Goal: Information Seeking & Learning: Learn about a topic

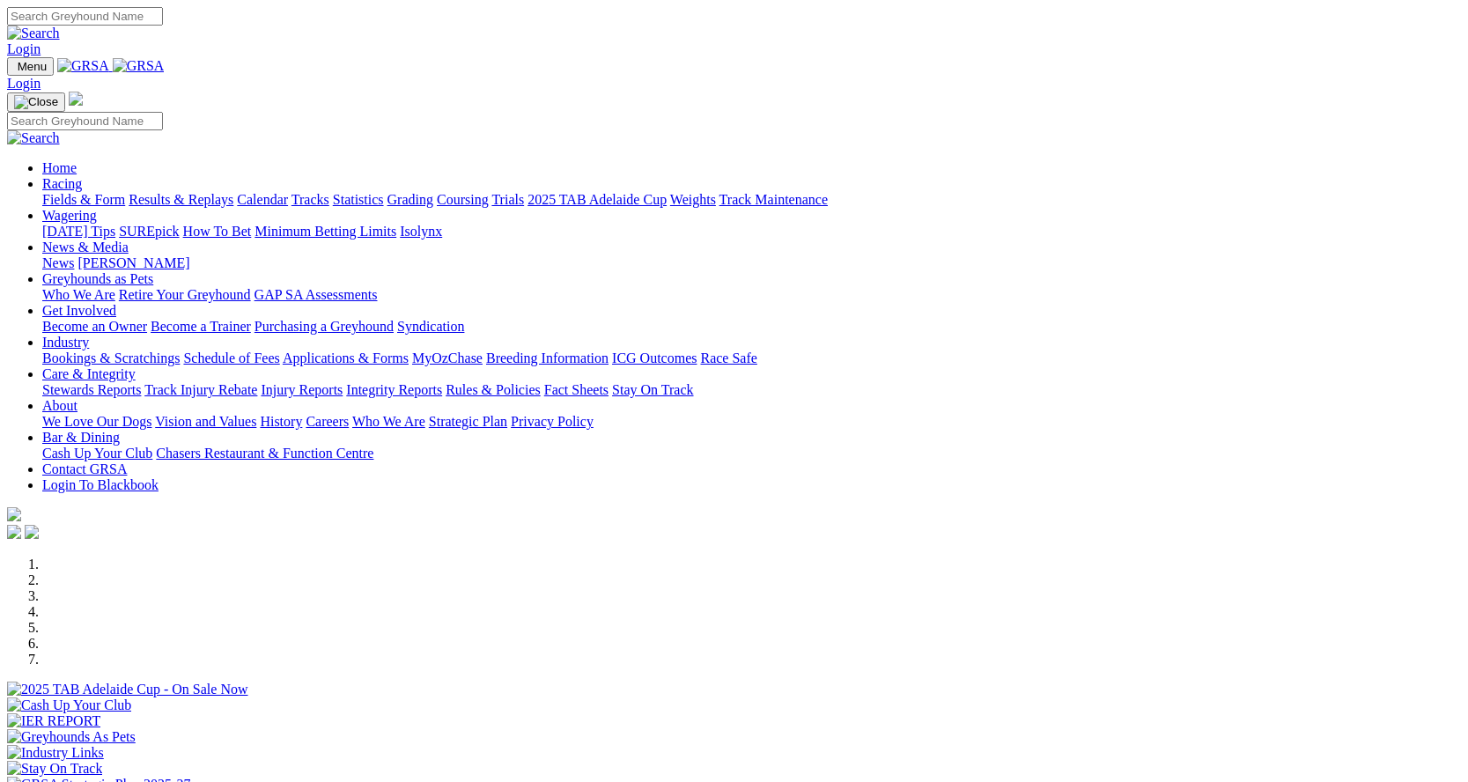
scroll to position [528, 0]
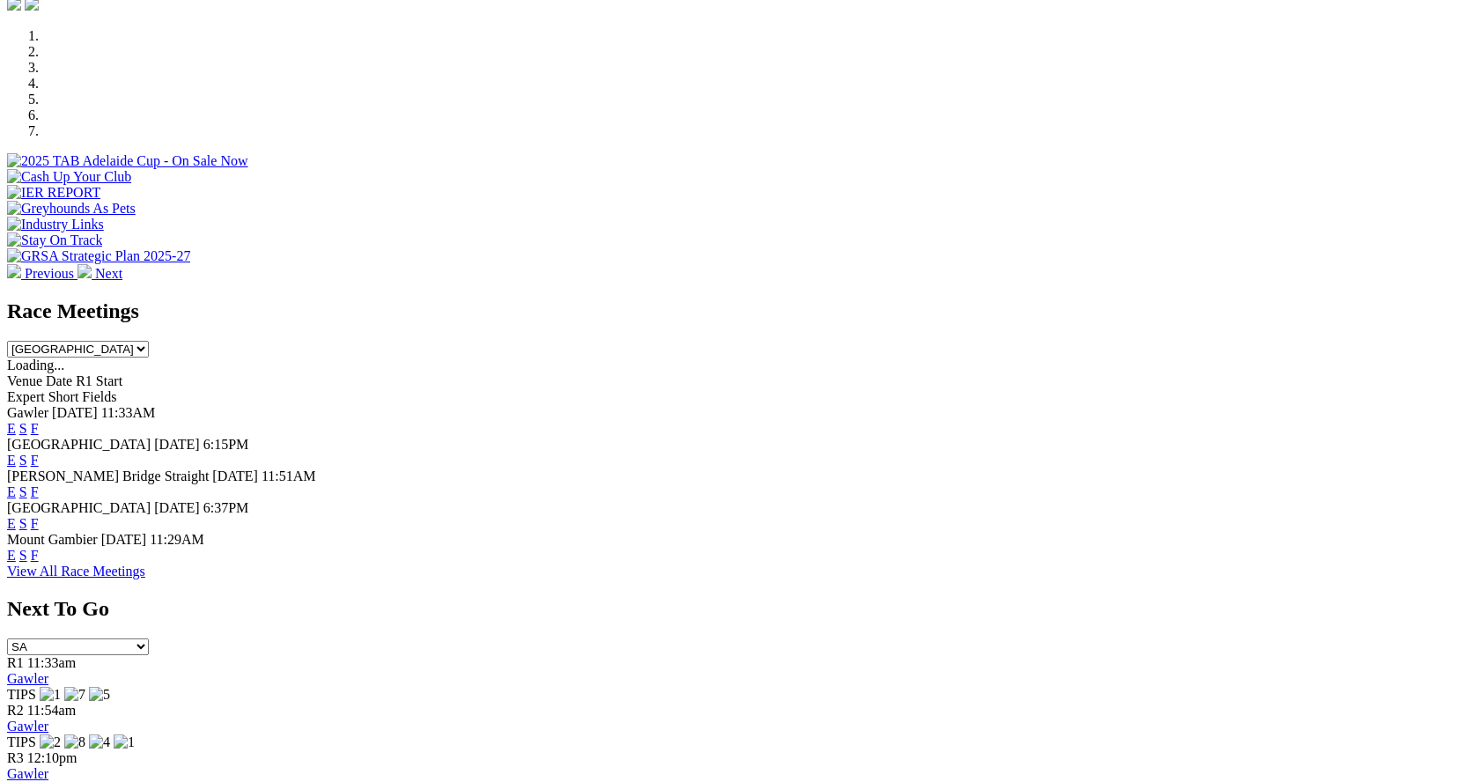
click at [39, 484] on link "F" at bounding box center [35, 491] width 8 height 15
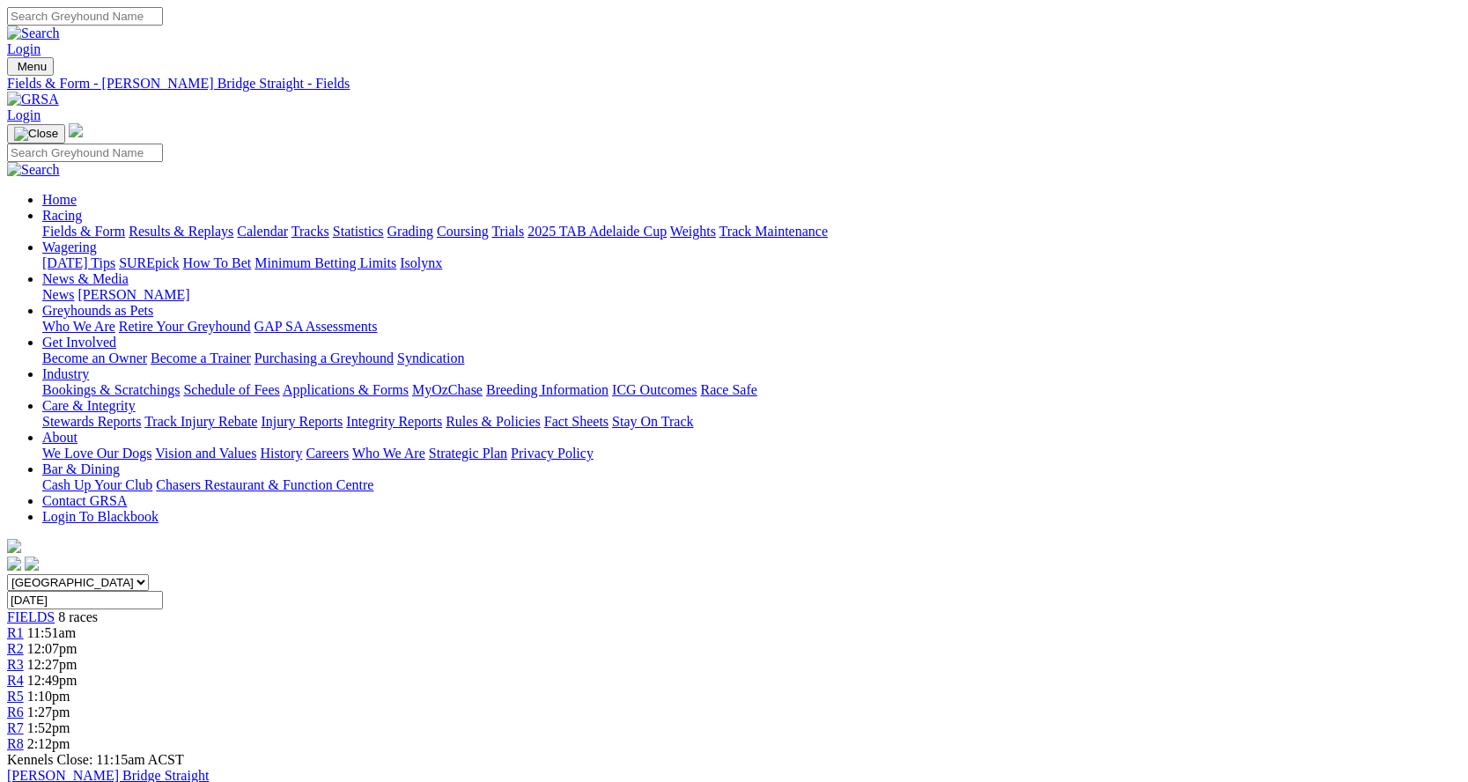
click at [88, 224] on link "Fields & Form" at bounding box center [83, 231] width 83 height 15
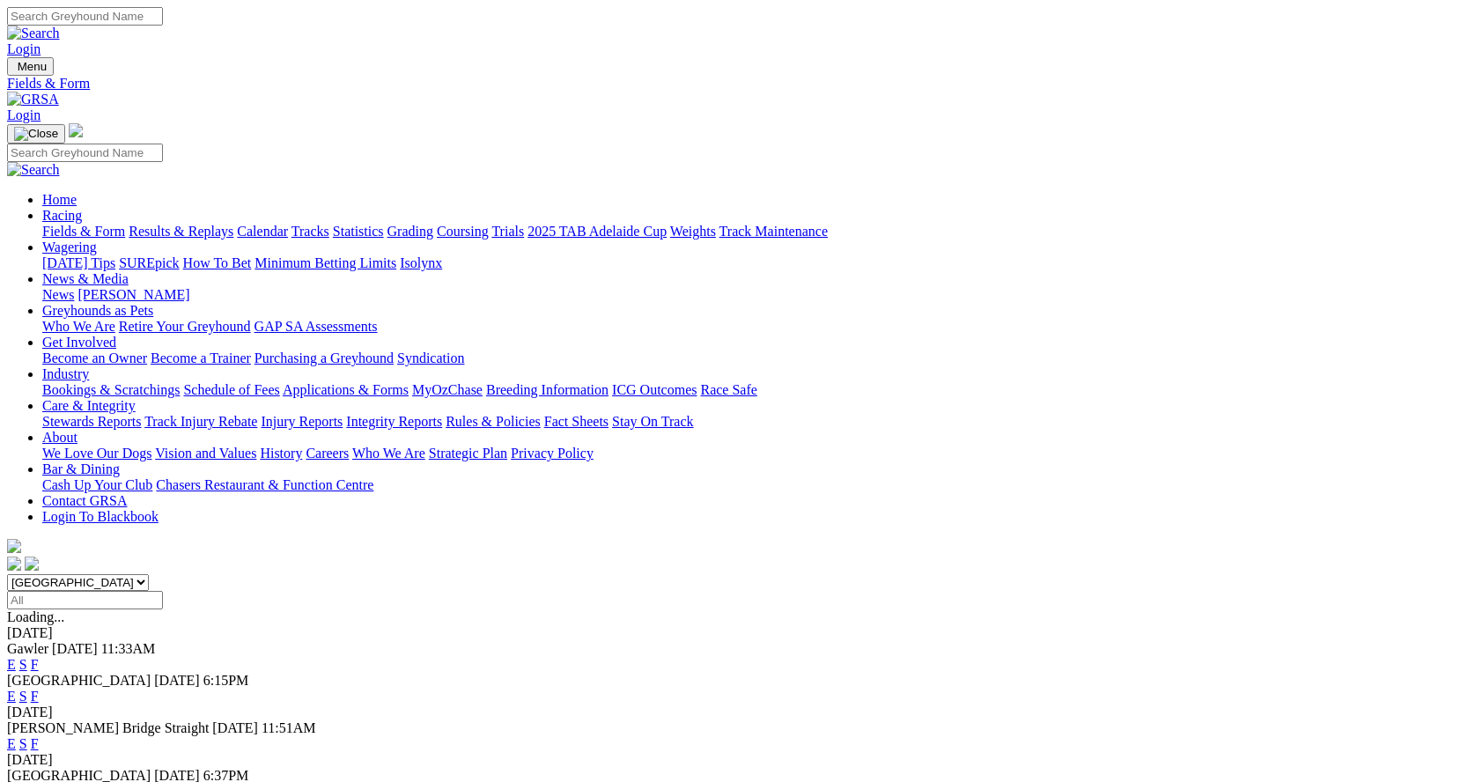
click at [39, 689] on link "F" at bounding box center [35, 696] width 8 height 15
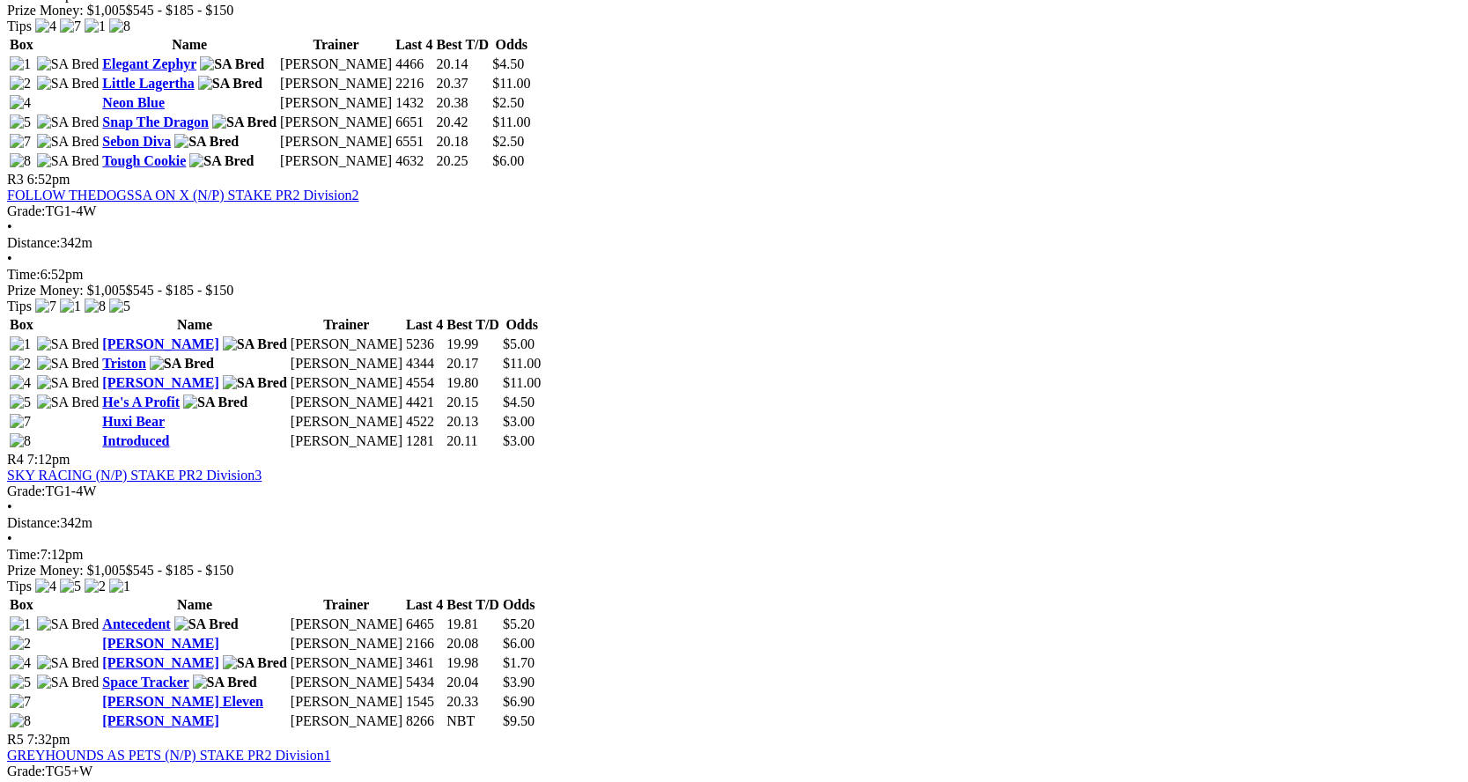
scroll to position [1321, 0]
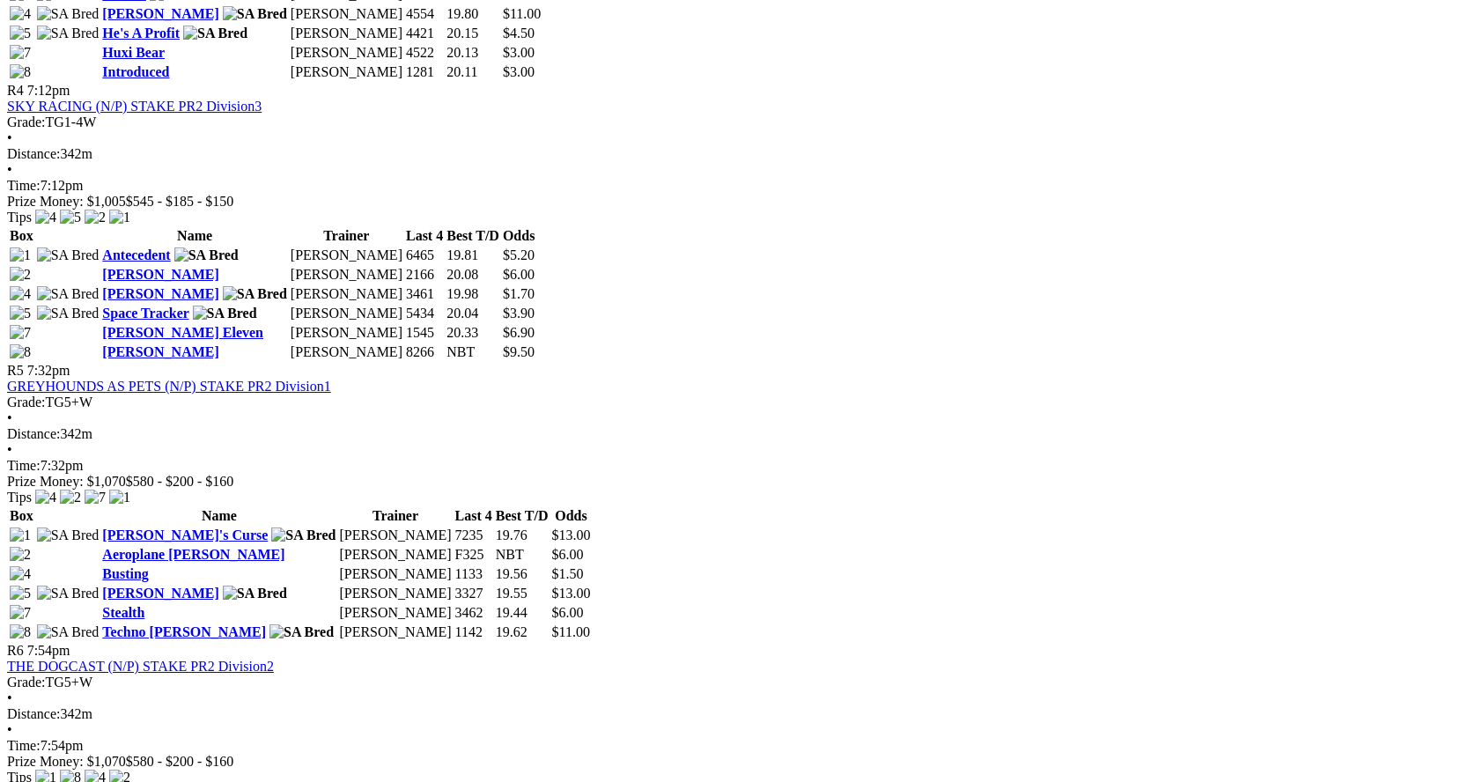
scroll to position [1938, 0]
